Goal: Complete application form

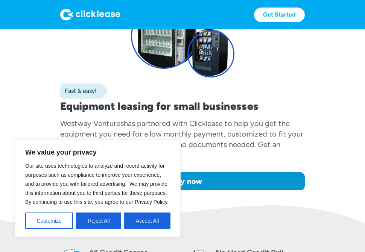
click at [265, 154] on div "Westway Ventures has partnered with Clicklease to help you get the equipment yo…" at bounding box center [182, 139] width 245 height 42
click at [114, 225] on button "Reject All" at bounding box center [98, 221] width 45 height 17
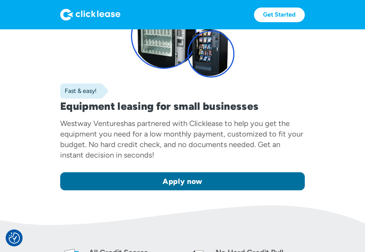
click at [113, 184] on link "Apply now" at bounding box center [182, 181] width 245 height 18
